Goal: Task Accomplishment & Management: Use online tool/utility

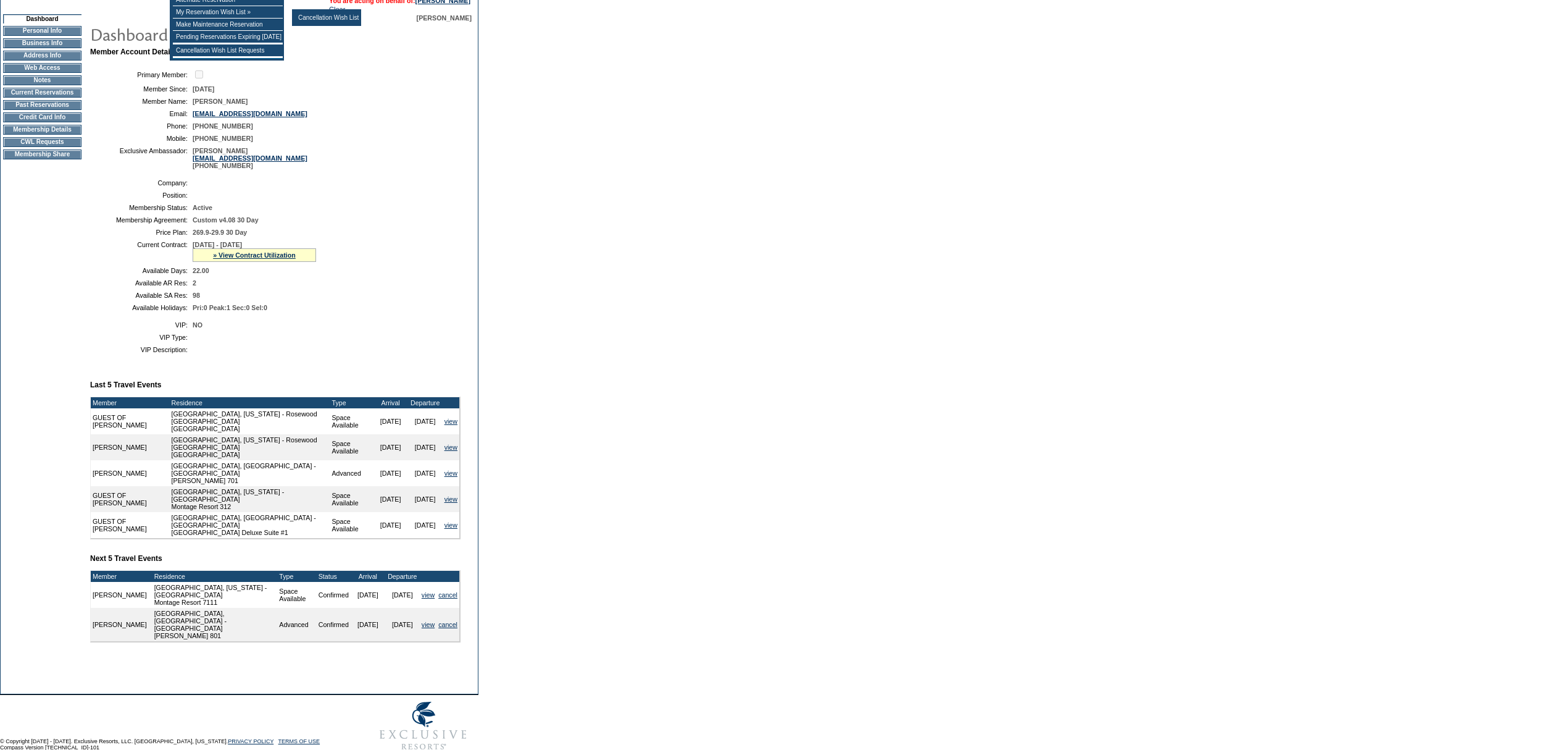
scroll to position [164, 0]
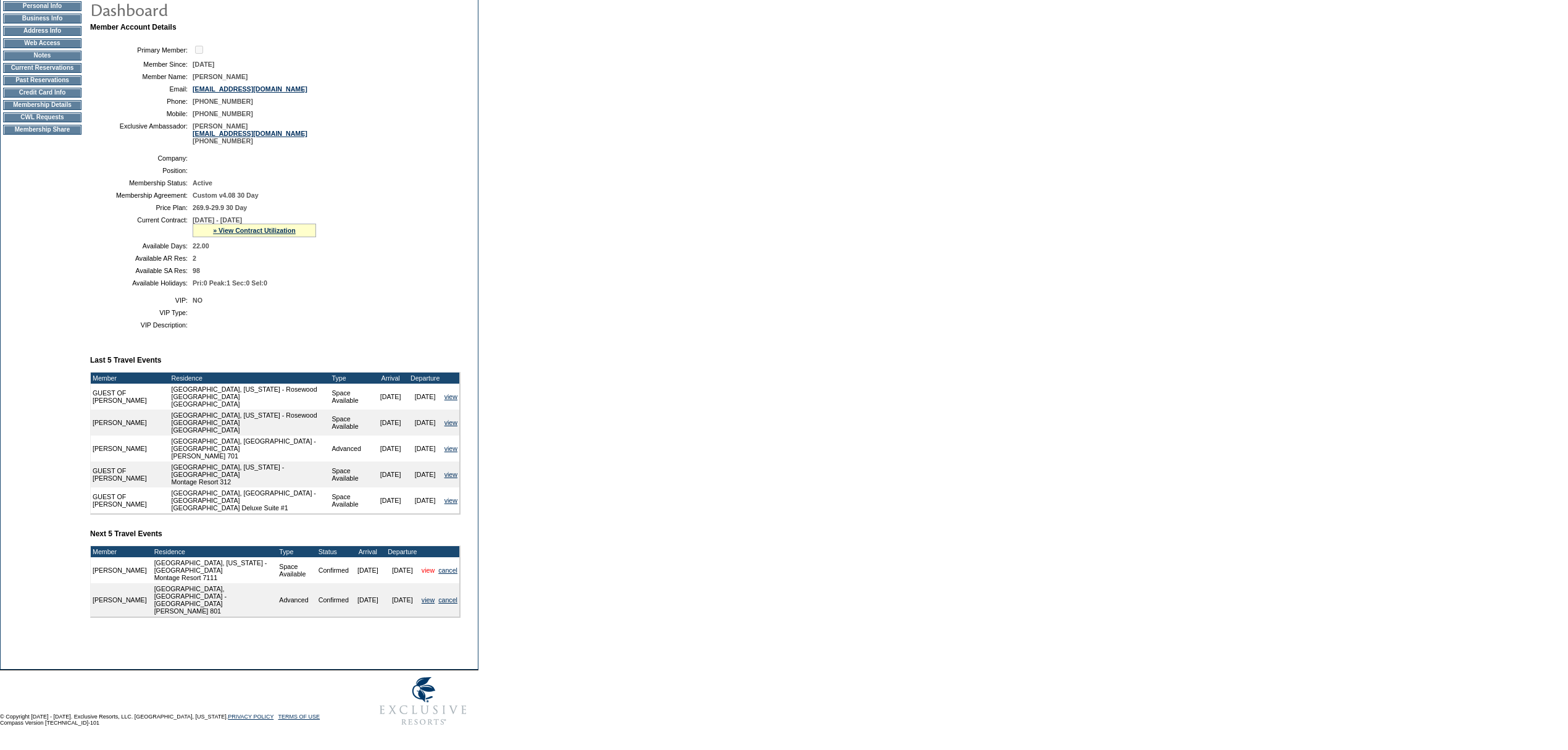
click at [427, 574] on link "view" at bounding box center [428, 570] width 13 height 7
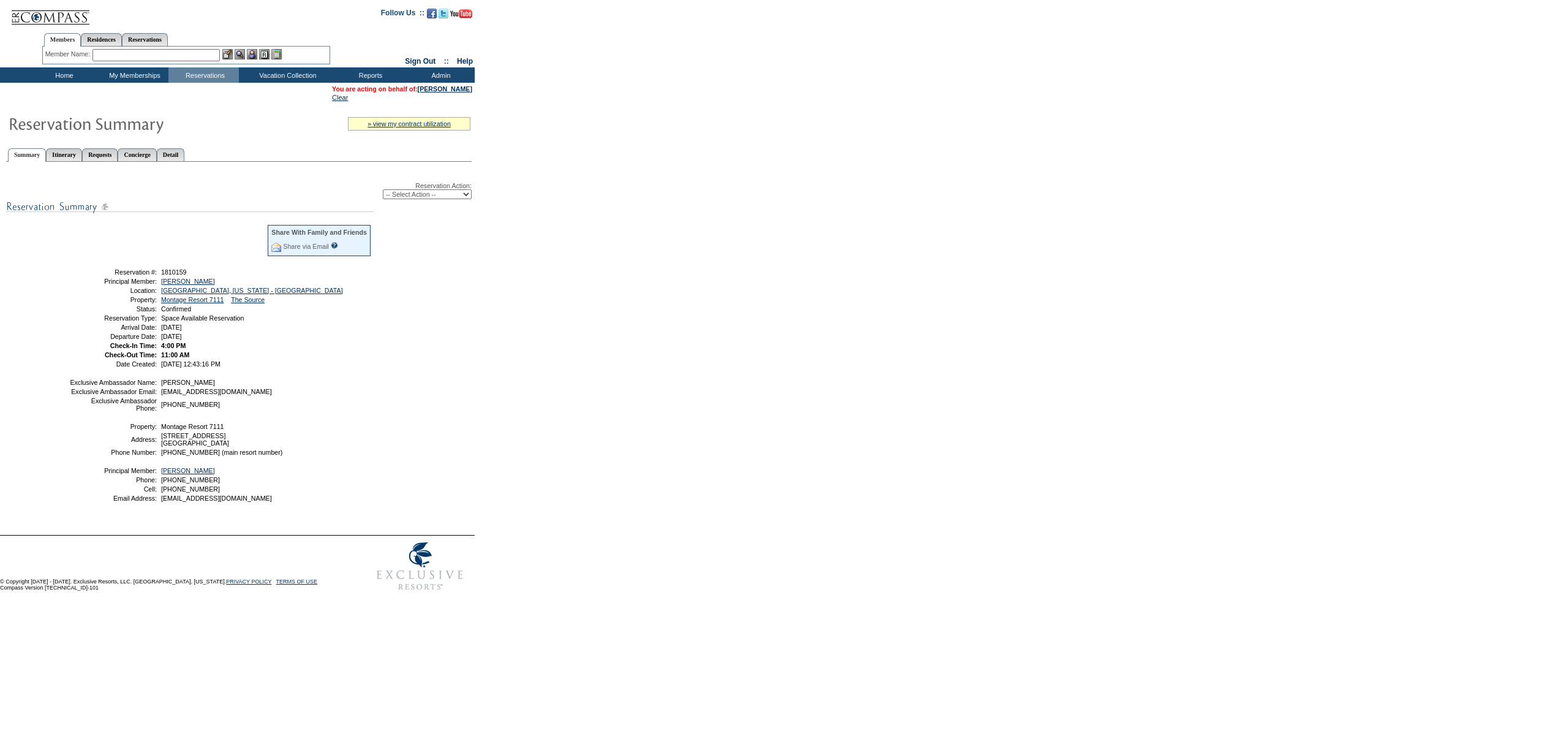
click at [437, 194] on select "-- Select Action -- Modify Reservation Dates Modify Reservation Cost Modify Occ…" at bounding box center [427, 194] width 89 height 10
select select "ChangeOccupancy"
click at [383, 189] on select "-- Select Action -- Modify Reservation Dates Modify Reservation Cost Modify Occ…" at bounding box center [427, 194] width 89 height 10
